Goal: Information Seeking & Learning: Learn about a topic

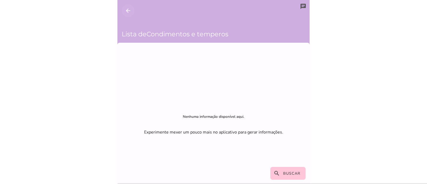
drag, startPoint x: 128, startPoint y: 6, endPoint x: 249, endPoint y: 44, distance: 127.7
click at [128, 6] on button "arrow_back" at bounding box center [128, 10] width 13 height 13
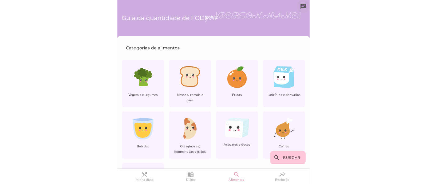
click at [300, 3] on icon "chat" at bounding box center [303, 6] width 6 height 6
click at [271, 13] on span "por: Lara Cabral" at bounding box center [253, 17] width 96 height 14
click at [267, 18] on span "por: Lara Cabral" at bounding box center [253, 17] width 96 height 14
click at [171, 21] on h6 "Guia da quantidade de FODMAP" at bounding box center [177, 17] width 110 height 7
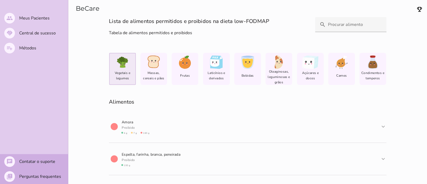
click at [121, 74] on span "Vegetais e legumes" at bounding box center [122, 75] width 23 height 11
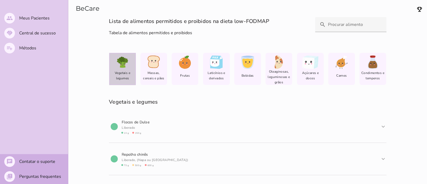
click at [120, 65] on icon at bounding box center [122, 64] width 7 height 7
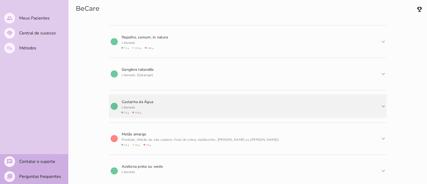
scroll to position [4013, 0]
